Goal: Navigation & Orientation: Find specific page/section

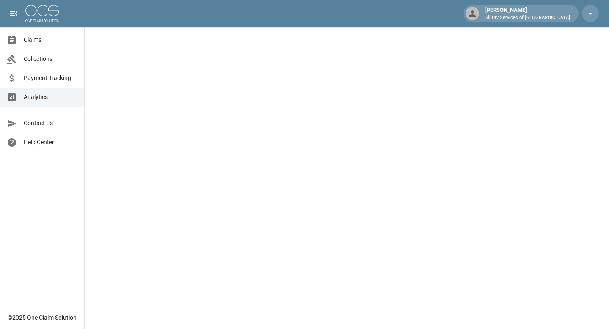
click at [42, 40] on span "Claims" at bounding box center [51, 40] width 54 height 9
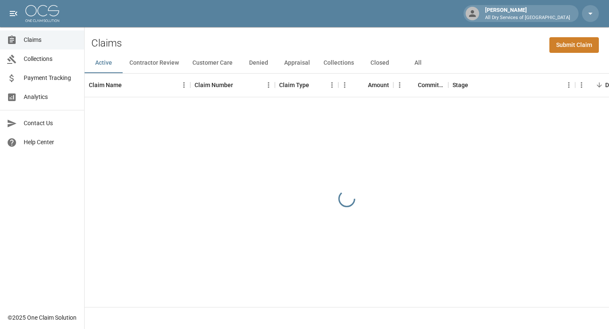
click at [49, 96] on span "Analytics" at bounding box center [51, 97] width 54 height 9
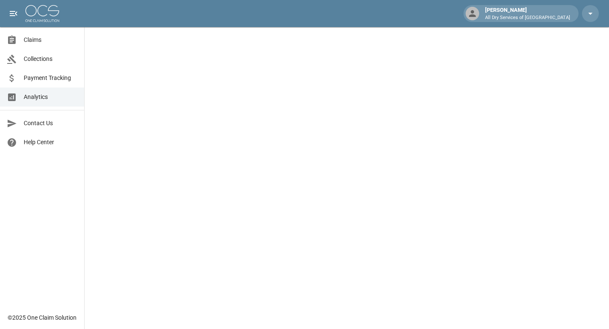
click at [43, 43] on span "Claims" at bounding box center [51, 40] width 54 height 9
